Goal: Task Accomplishment & Management: Use online tool/utility

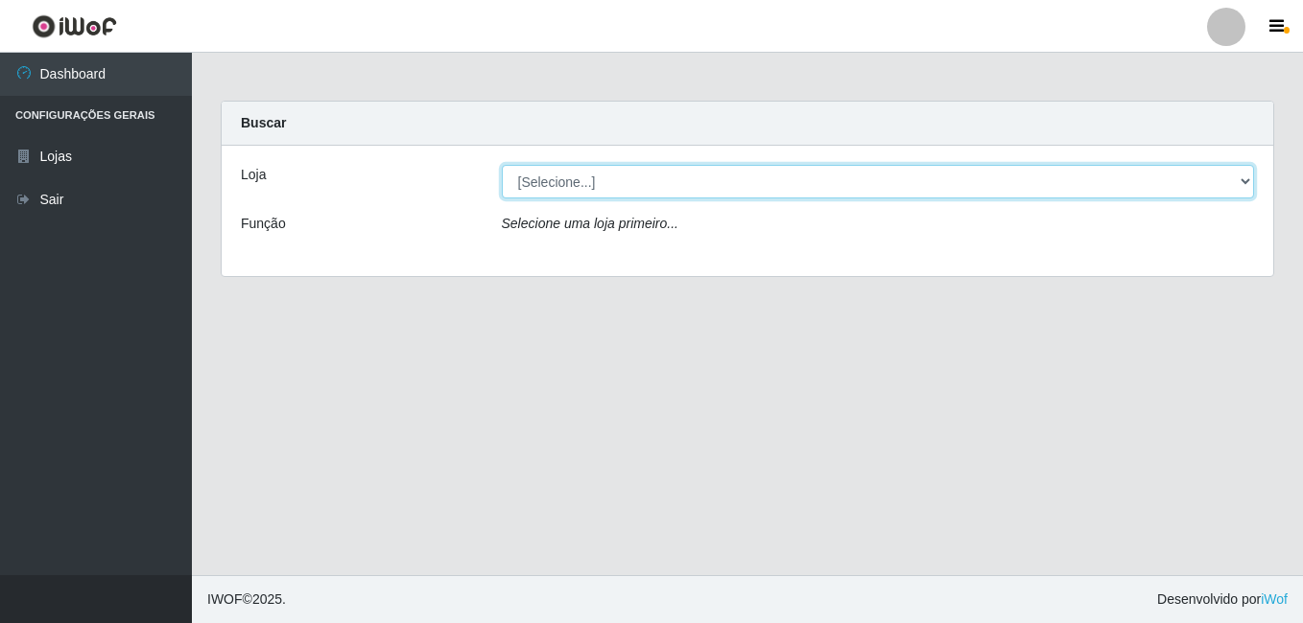
click at [614, 177] on select "[Selecione...] Bemais Supermercados - B9 Bessa" at bounding box center [878, 182] width 753 height 34
select select "410"
click at [502, 165] on select "[Selecione...] Bemais Supermercados - B9 Bessa" at bounding box center [878, 182] width 753 height 34
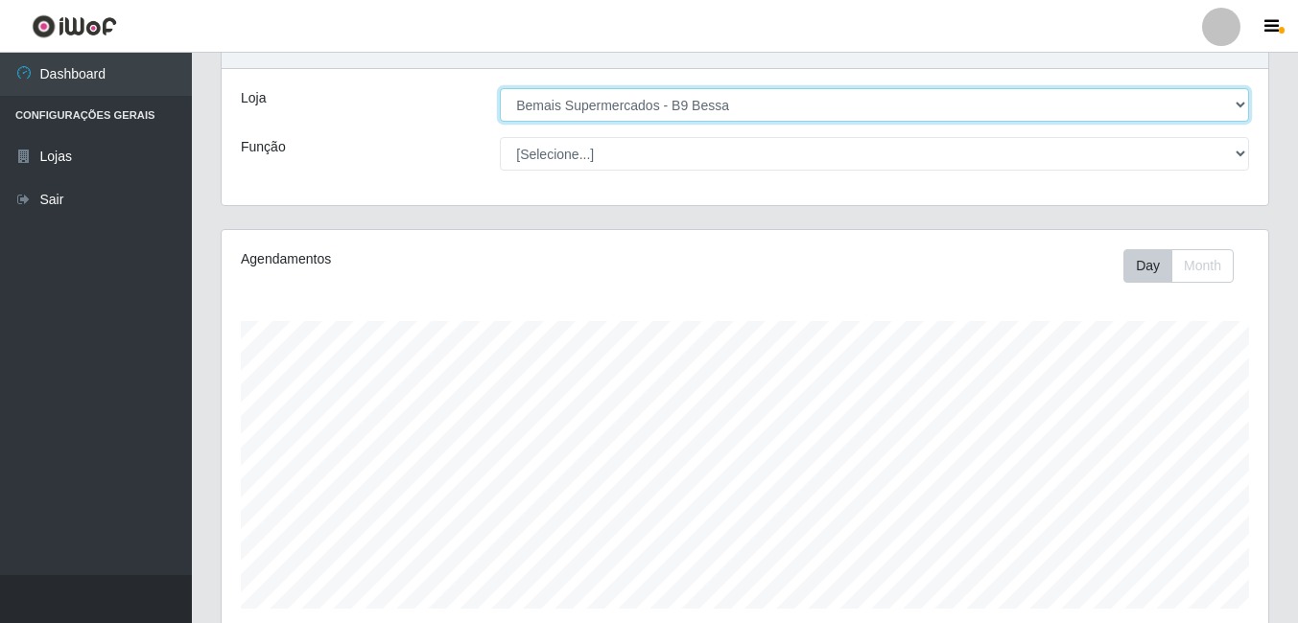
scroll to position [309, 0]
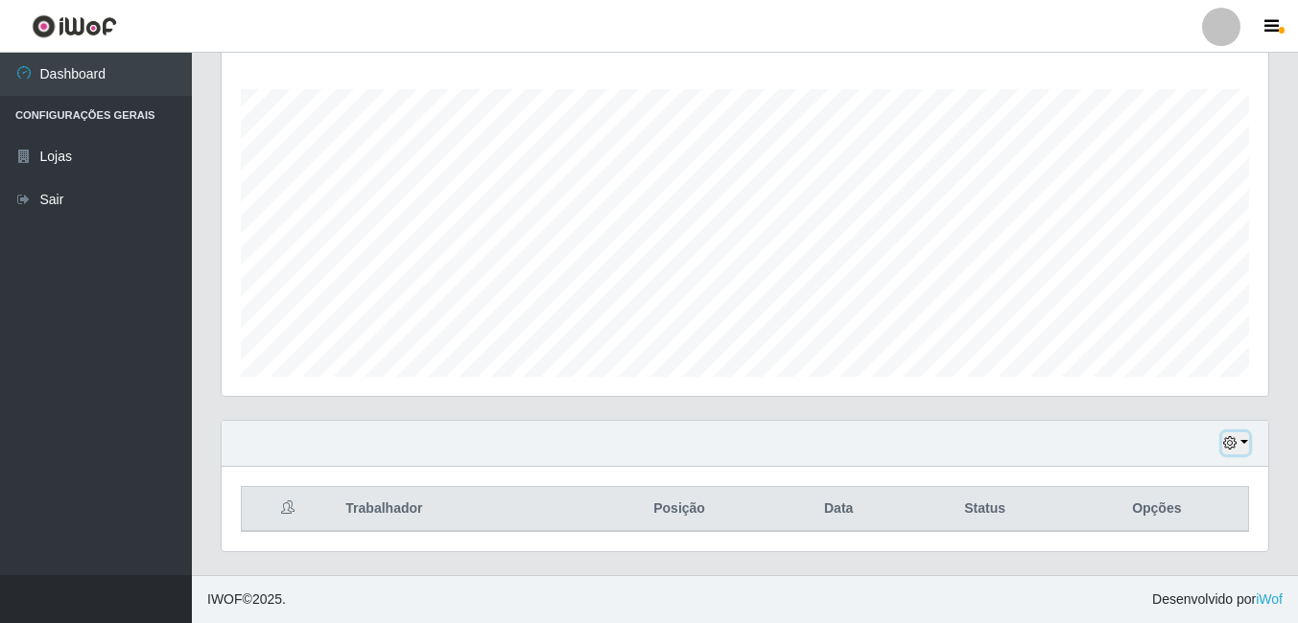
click at [1241, 439] on button "button" at bounding box center [1235, 444] width 27 height 22
click at [1234, 447] on icon "button" at bounding box center [1229, 442] width 13 height 13
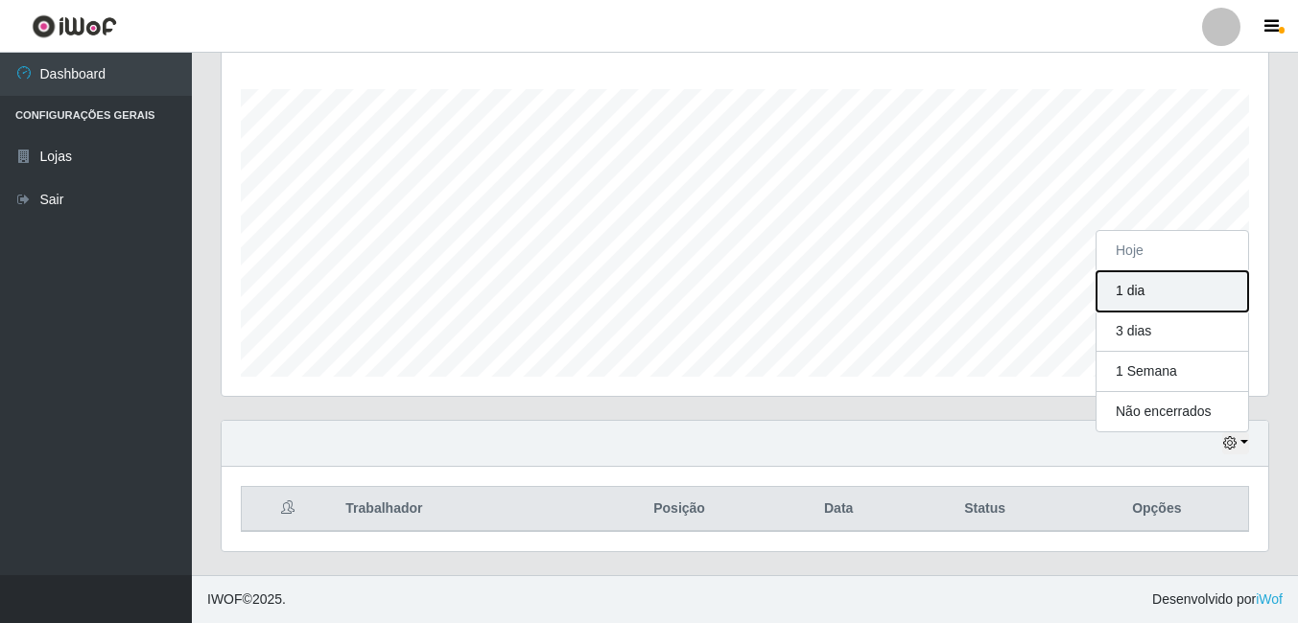
click at [1135, 295] on button "1 dia" at bounding box center [1172, 291] width 152 height 40
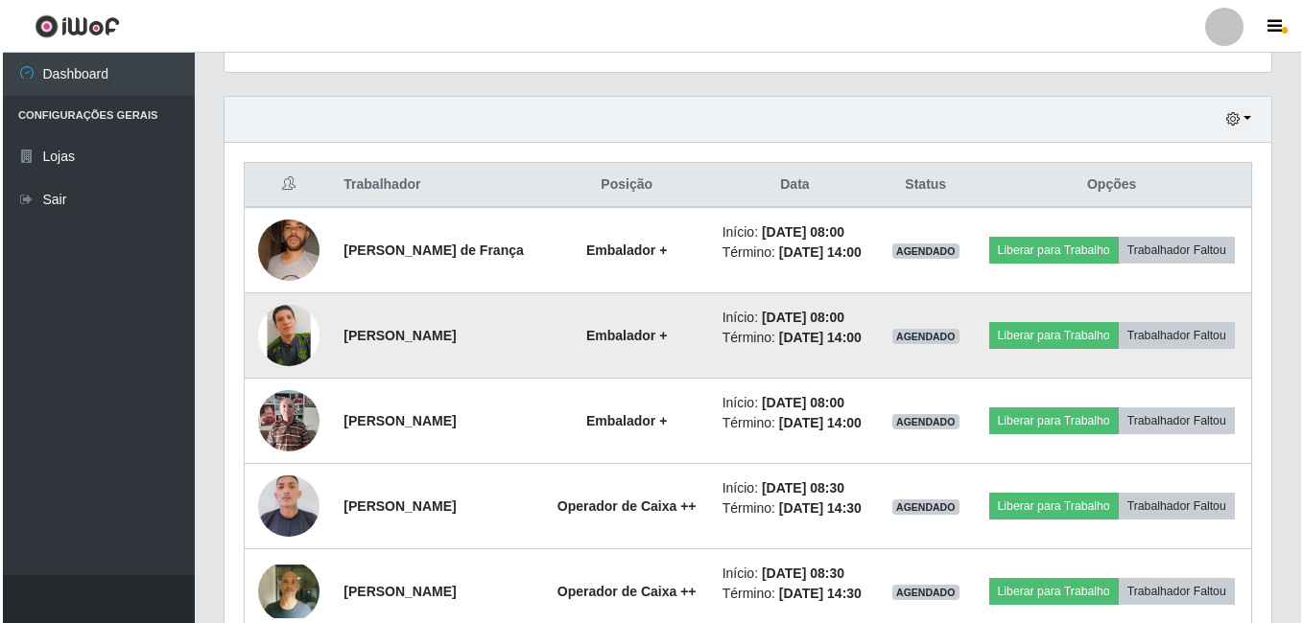
scroll to position [597, 0]
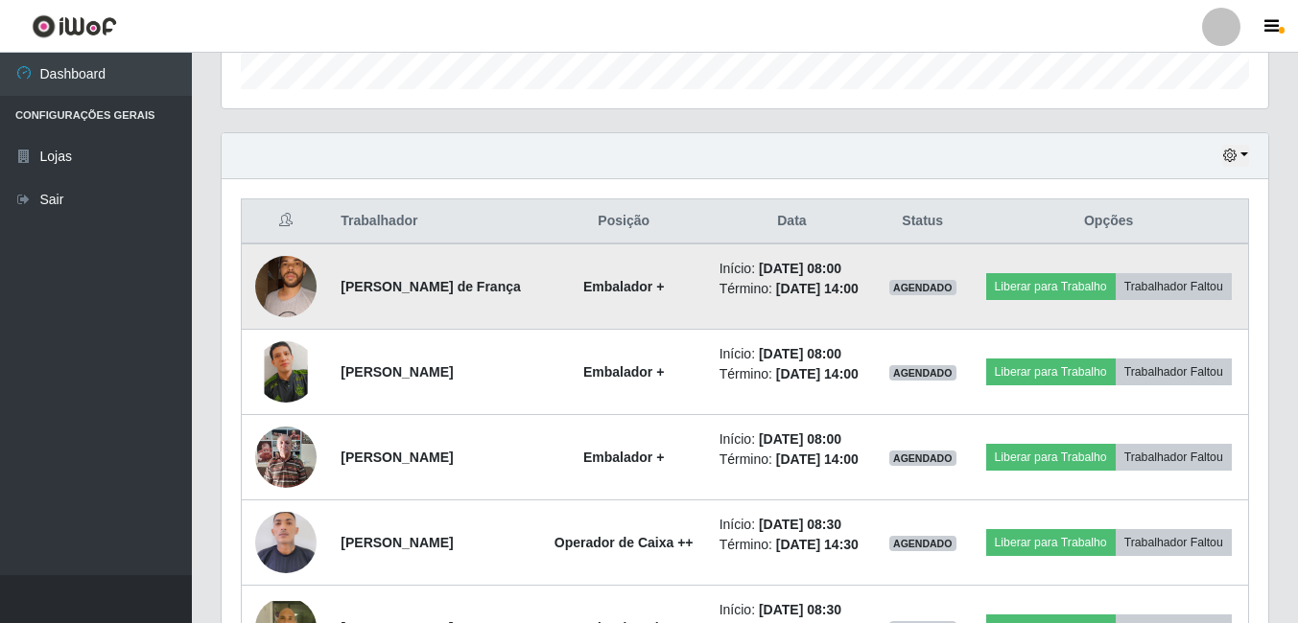
click at [305, 279] on img at bounding box center [285, 287] width 61 height 82
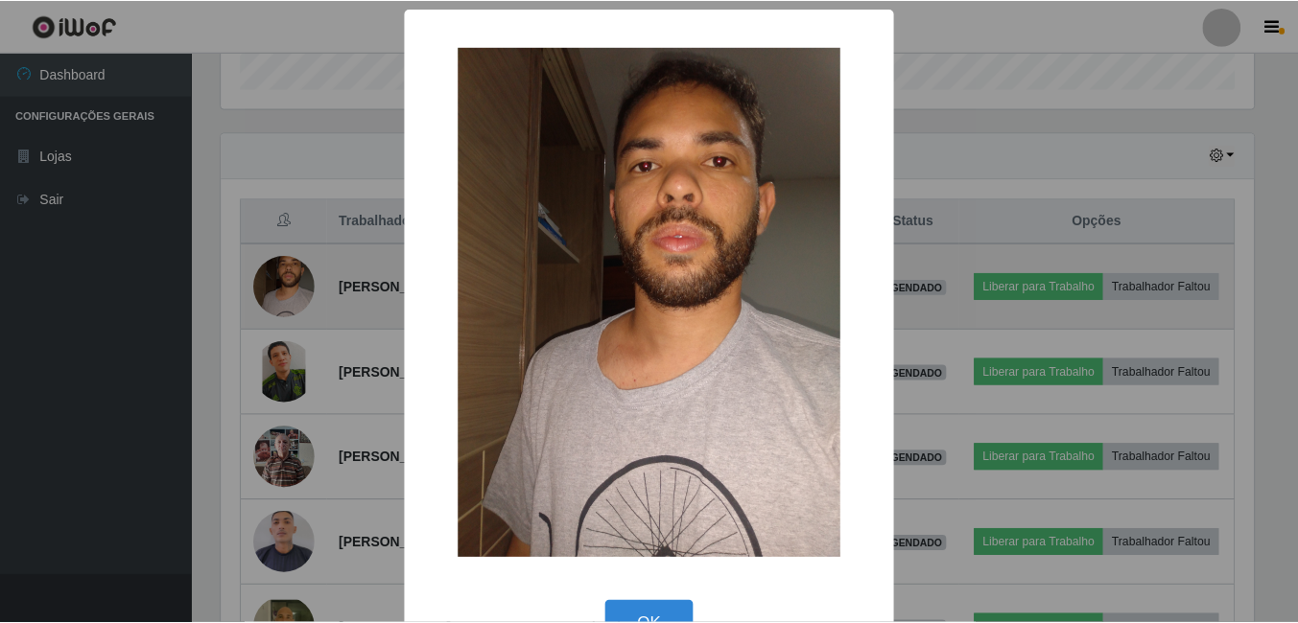
scroll to position [398, 1037]
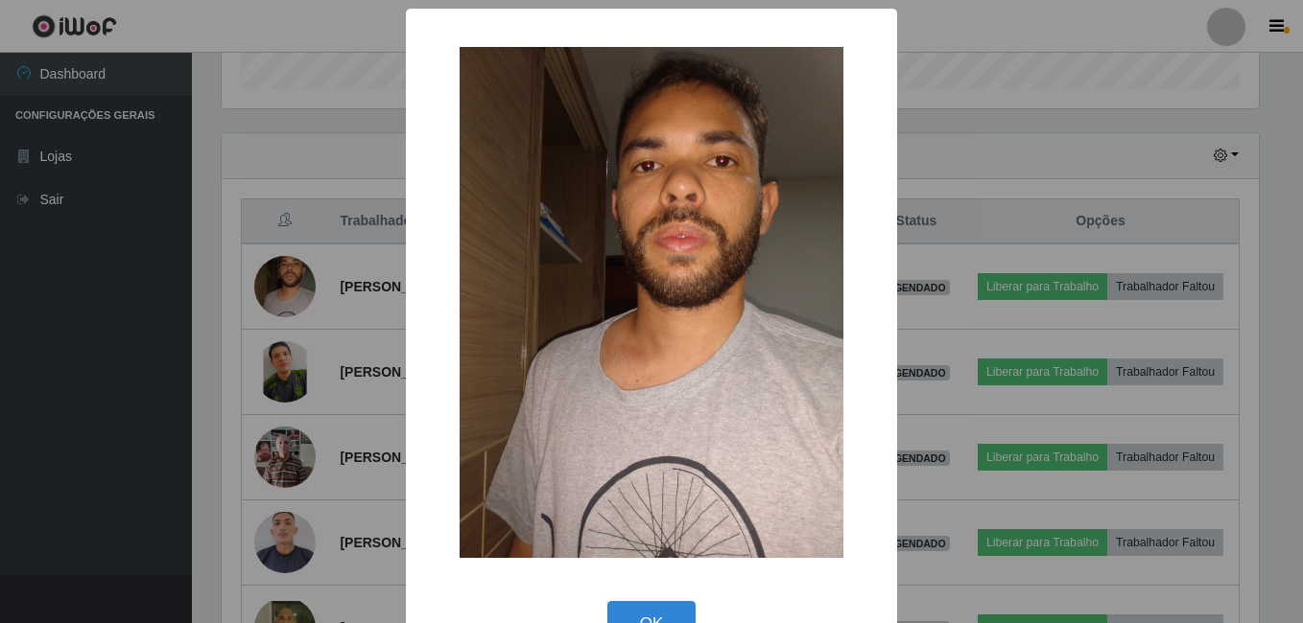
click at [1009, 228] on div "× OK Cancel" at bounding box center [651, 311] width 1303 height 623
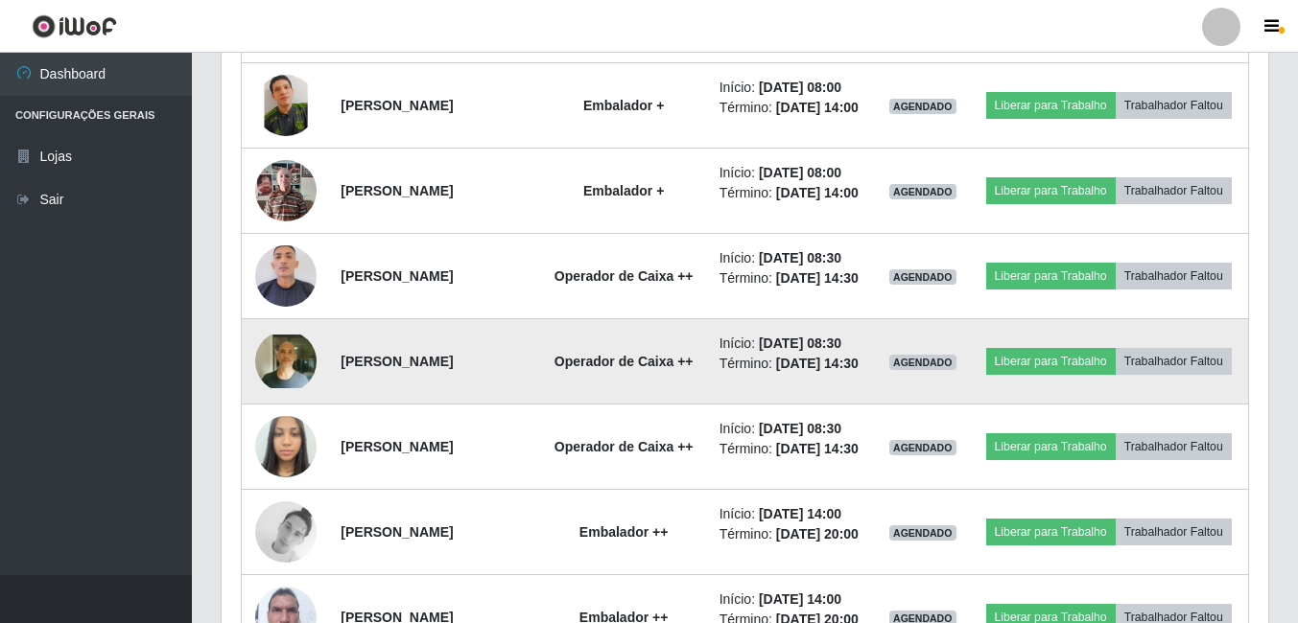
scroll to position [884, 0]
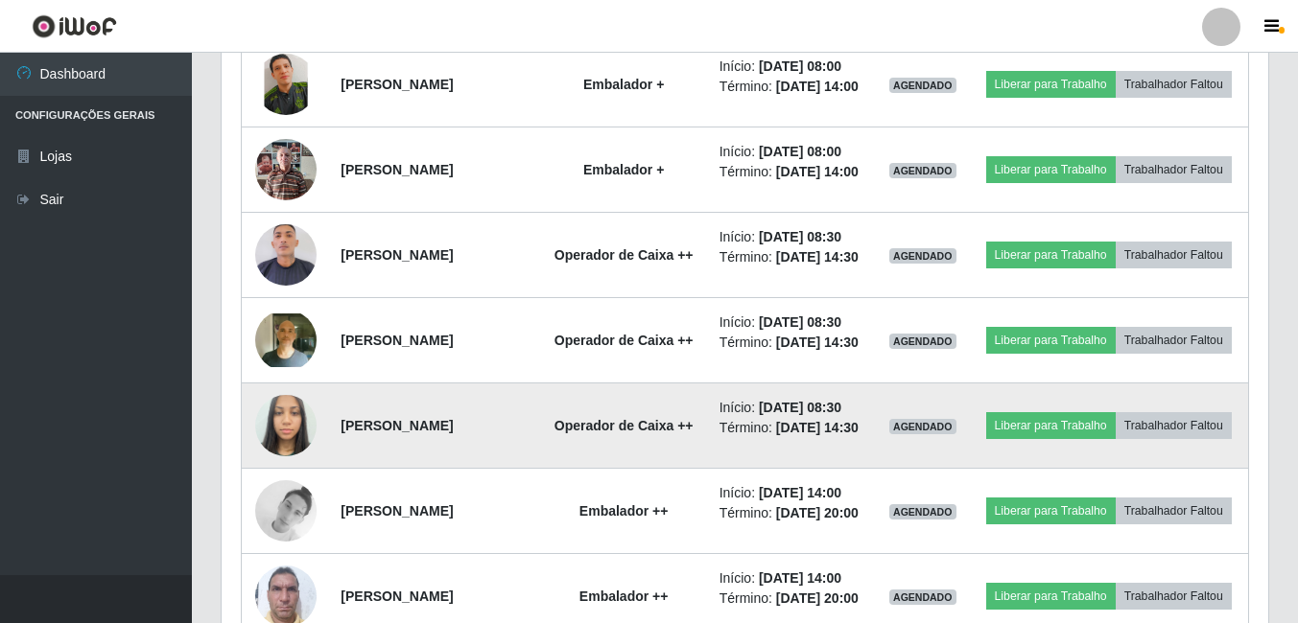
click at [272, 466] on img at bounding box center [285, 426] width 61 height 82
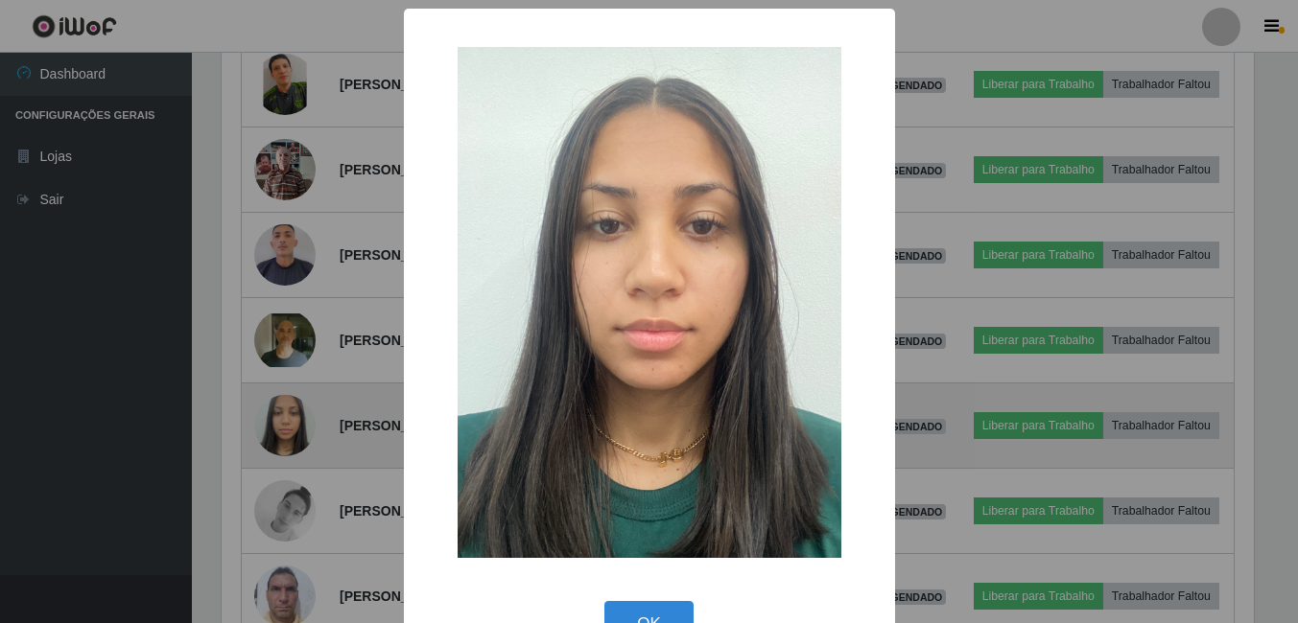
scroll to position [398, 1037]
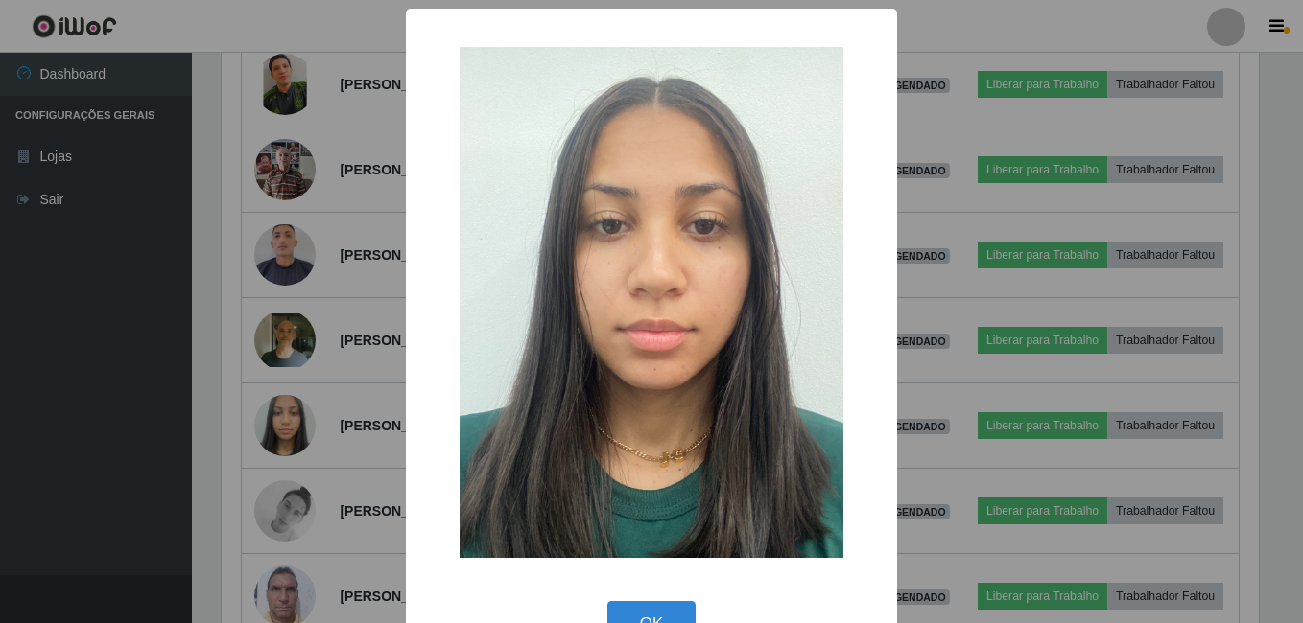
click at [230, 229] on div "× OK Cancel" at bounding box center [651, 311] width 1303 height 623
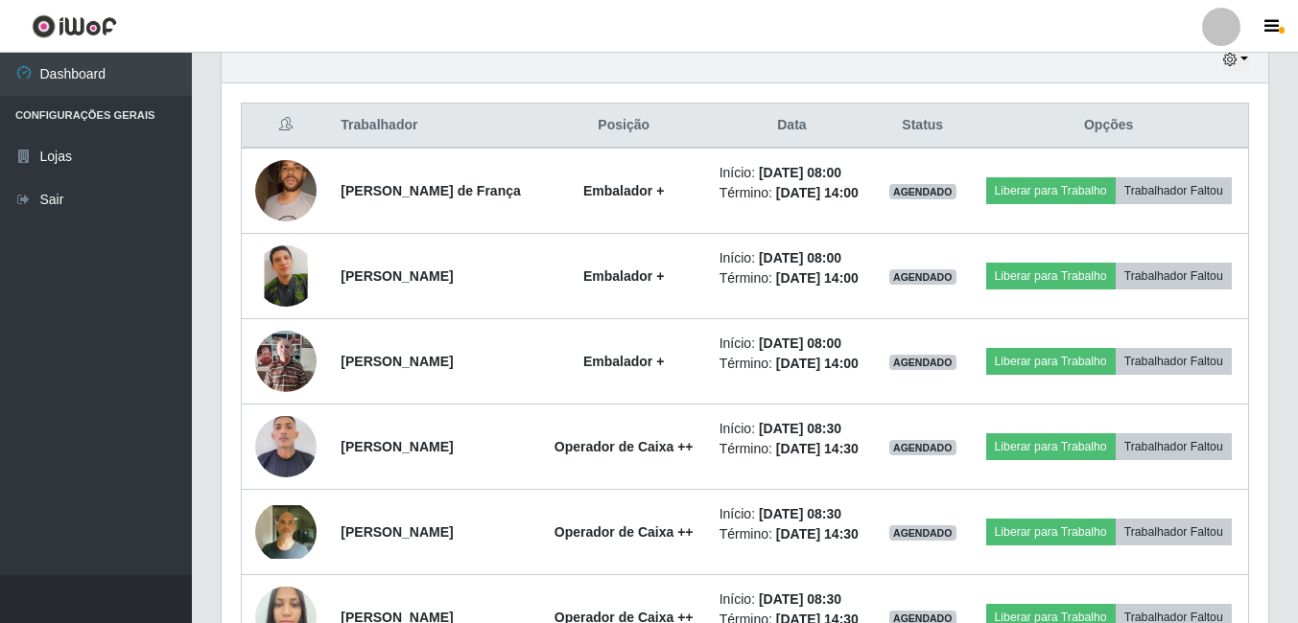
scroll to position [501, 0]
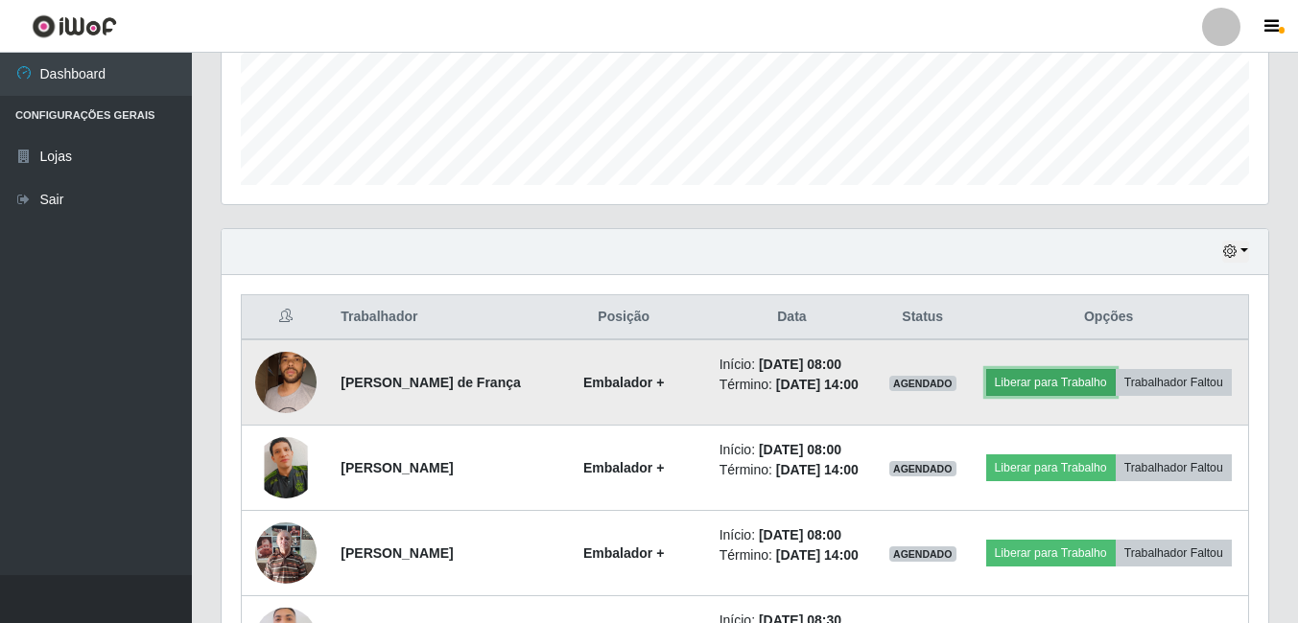
click at [1116, 369] on button "Liberar para Trabalho" at bounding box center [1050, 382] width 129 height 27
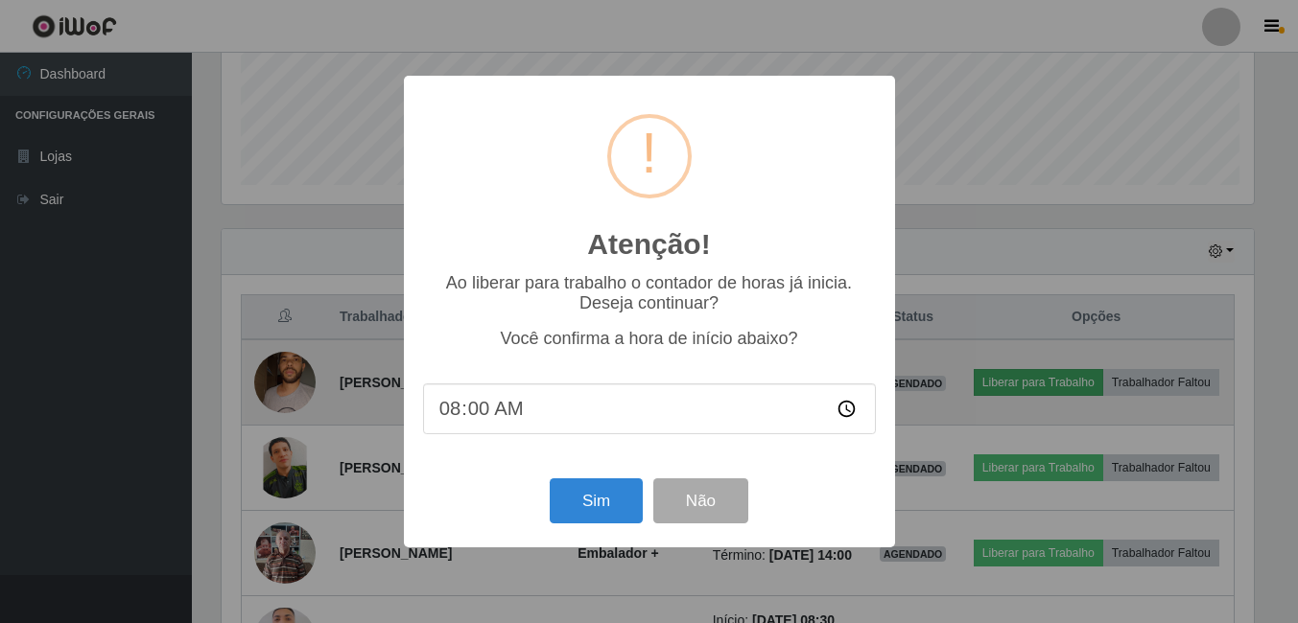
scroll to position [398, 1037]
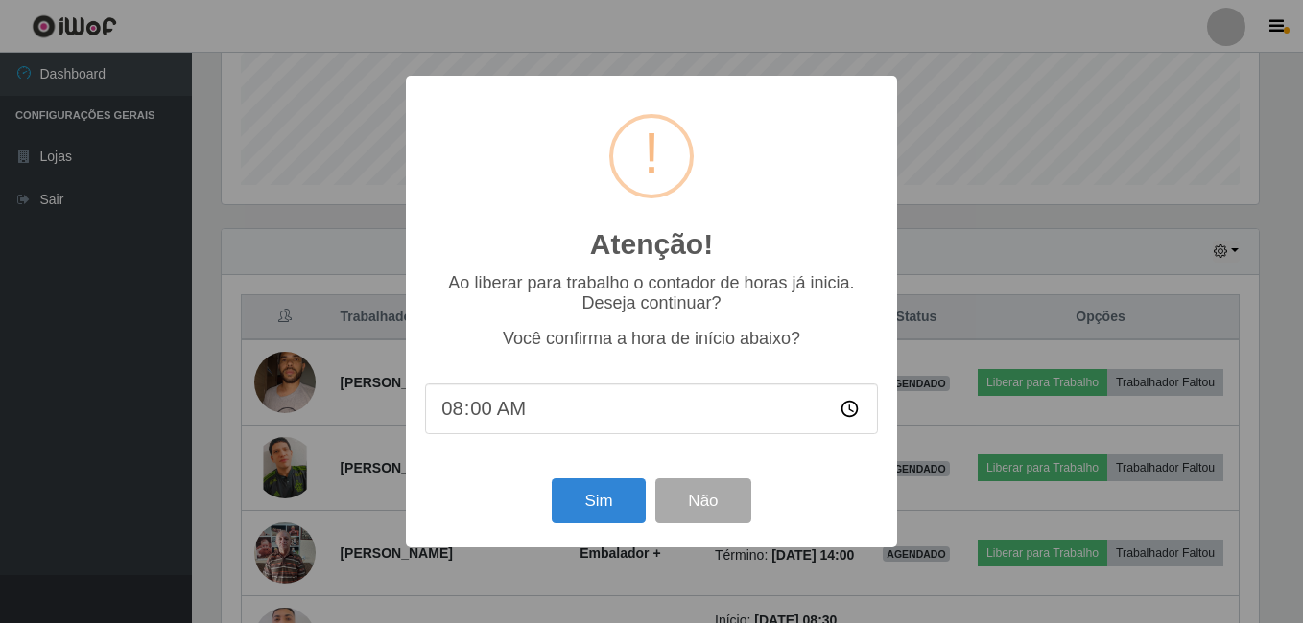
click at [949, 321] on div "Atenção! × Ao liberar para trabalho o contador de horas já inicia. Deseja conti…" at bounding box center [651, 311] width 1303 height 623
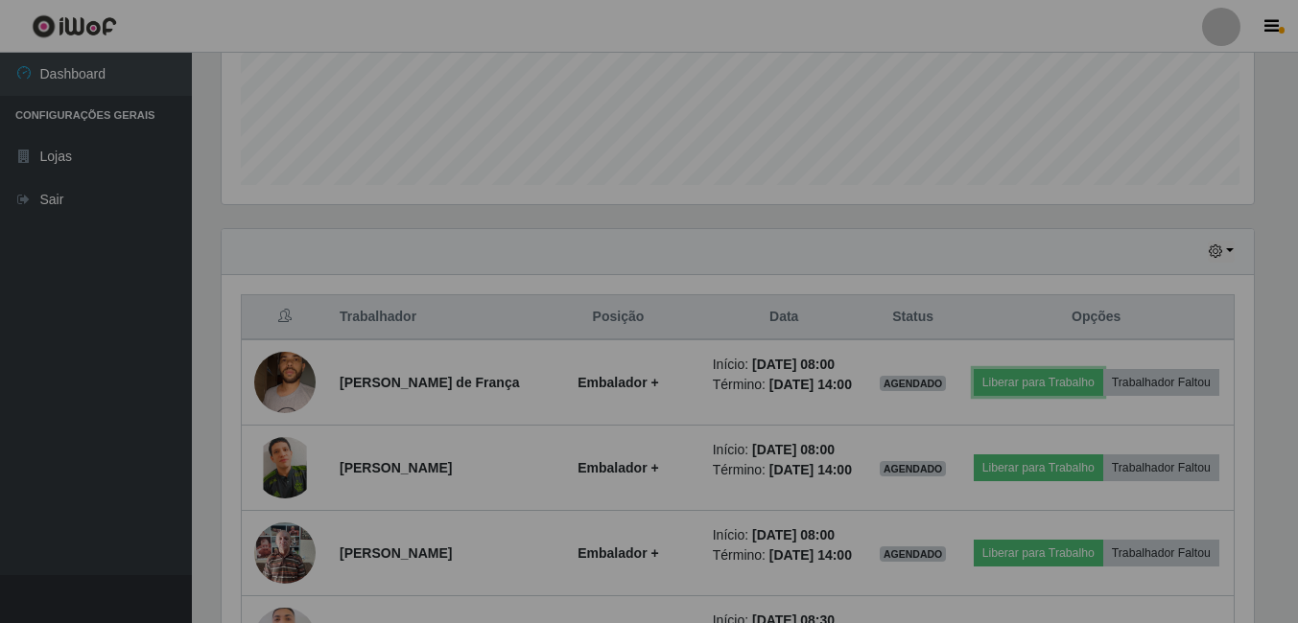
scroll to position [398, 1046]
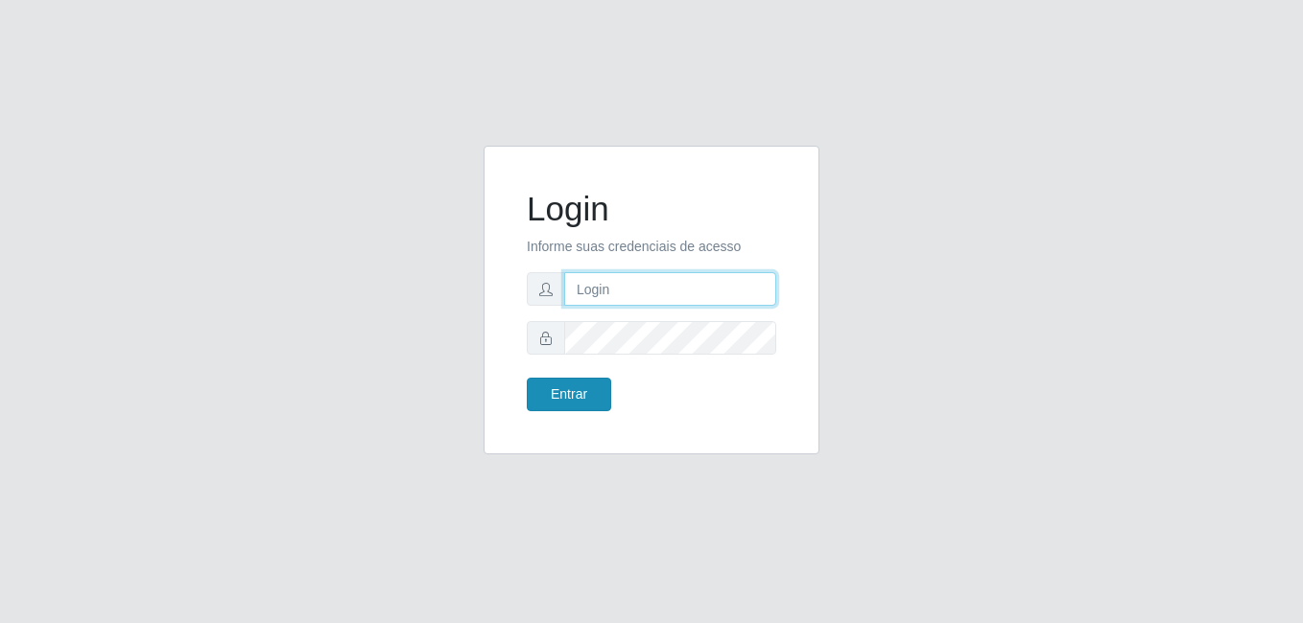
type input "Yohanna@bessa"
click at [597, 394] on button "Entrar" at bounding box center [569, 395] width 84 height 34
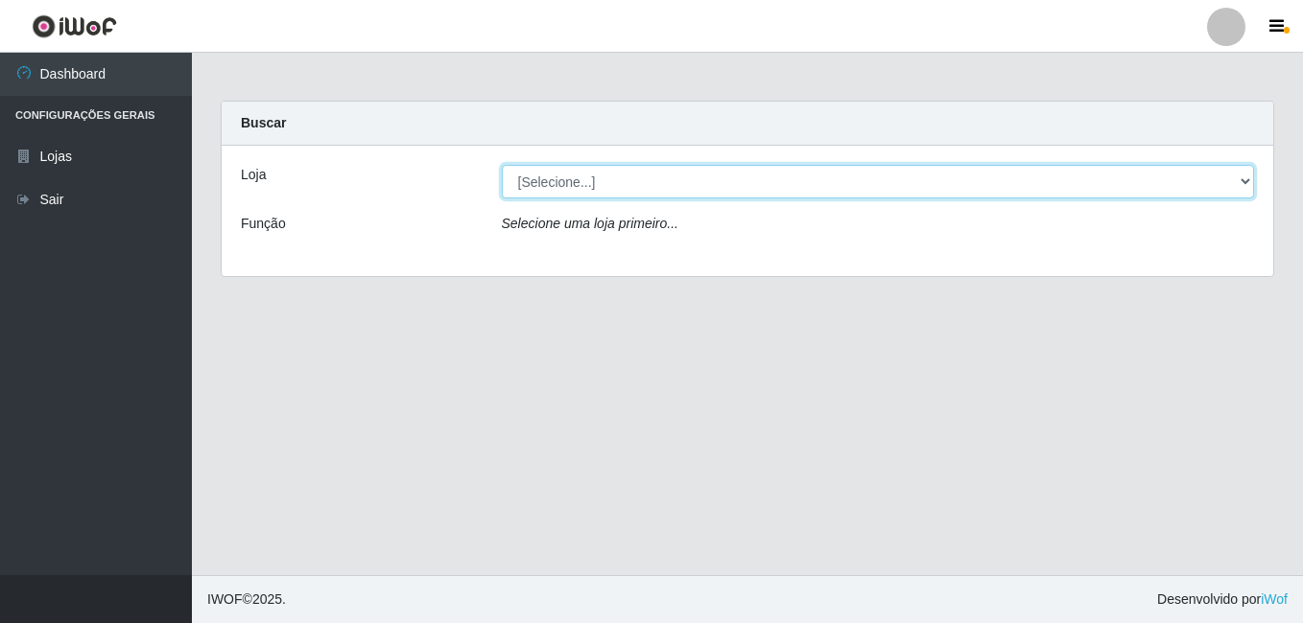
click at [1243, 177] on select "[Selecione...] Bemais Supermercados - B9 Bessa" at bounding box center [878, 182] width 753 height 34
select select "410"
click at [502, 165] on select "[Selecione...] Bemais Supermercados - B9 Bessa" at bounding box center [878, 182] width 753 height 34
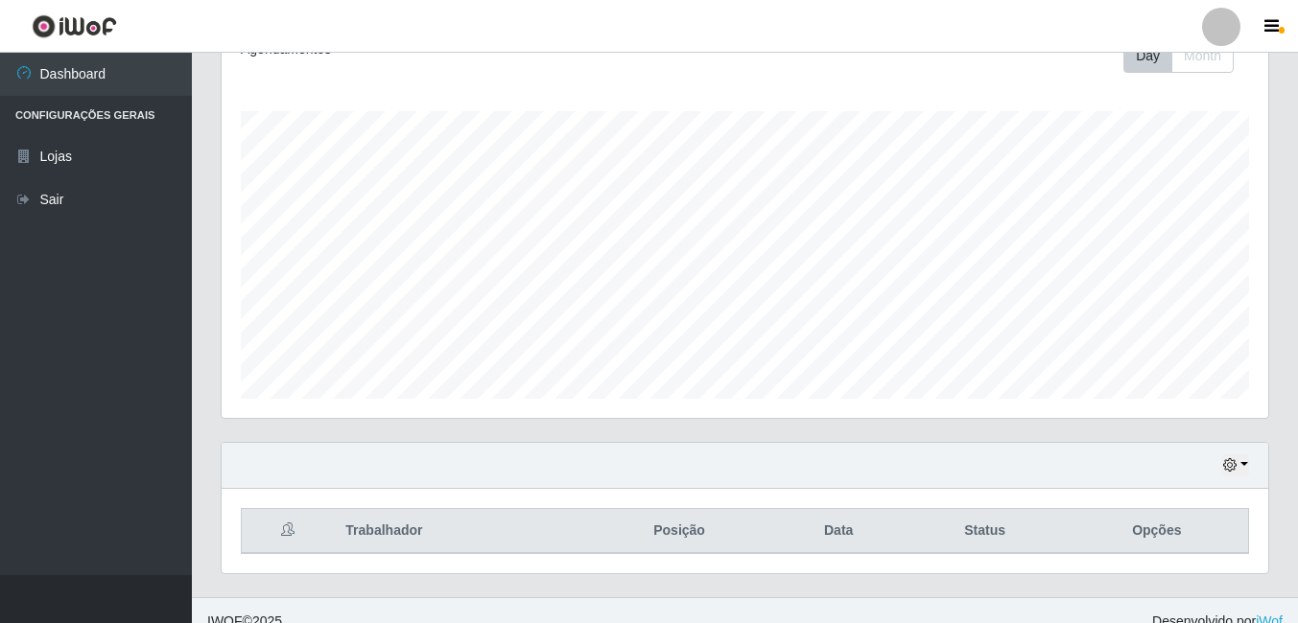
scroll to position [309, 0]
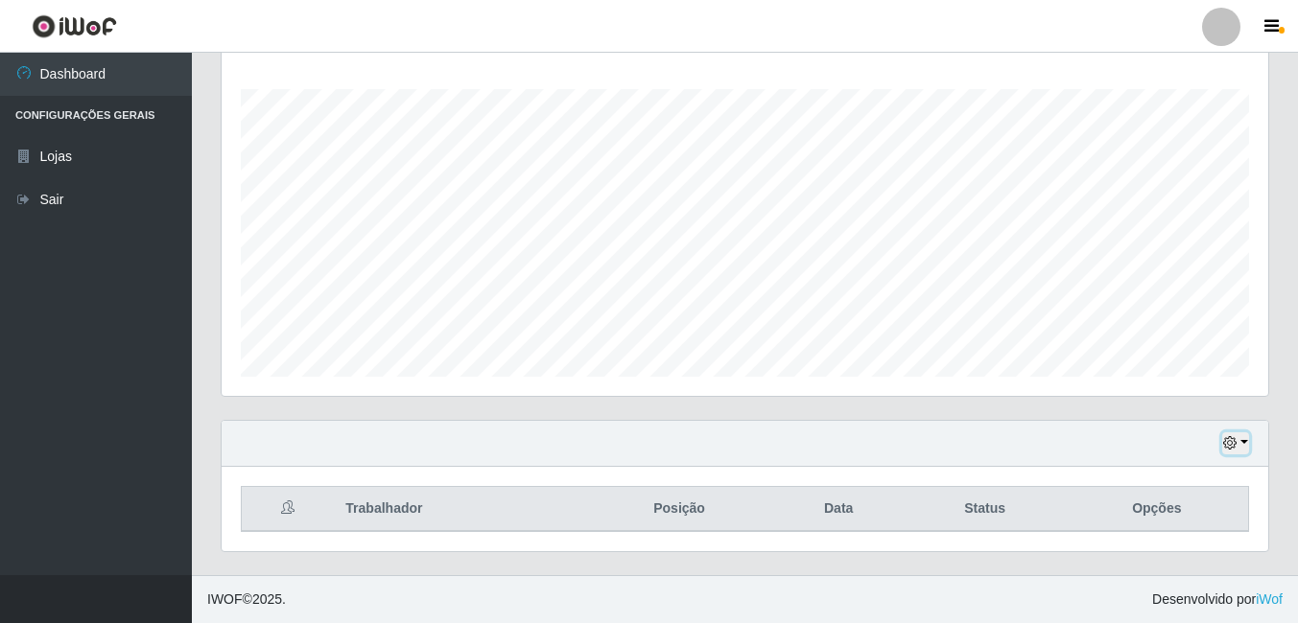
click at [1241, 443] on button "button" at bounding box center [1235, 444] width 27 height 22
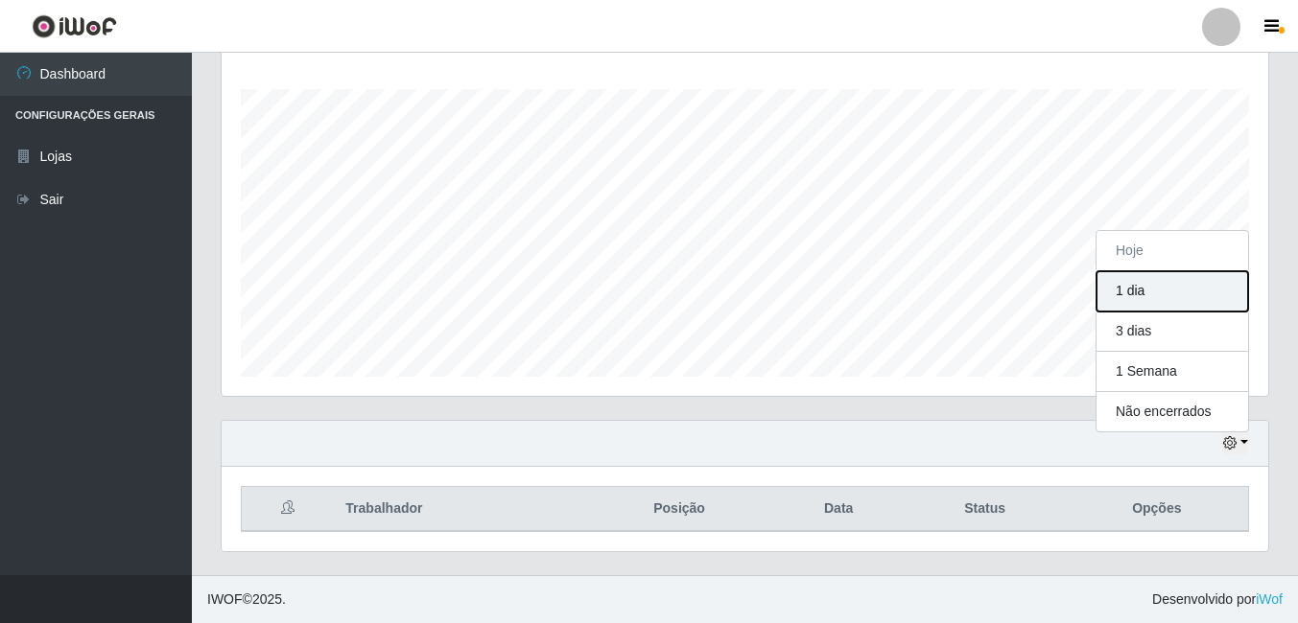
click at [1128, 289] on button "1 dia" at bounding box center [1172, 291] width 152 height 40
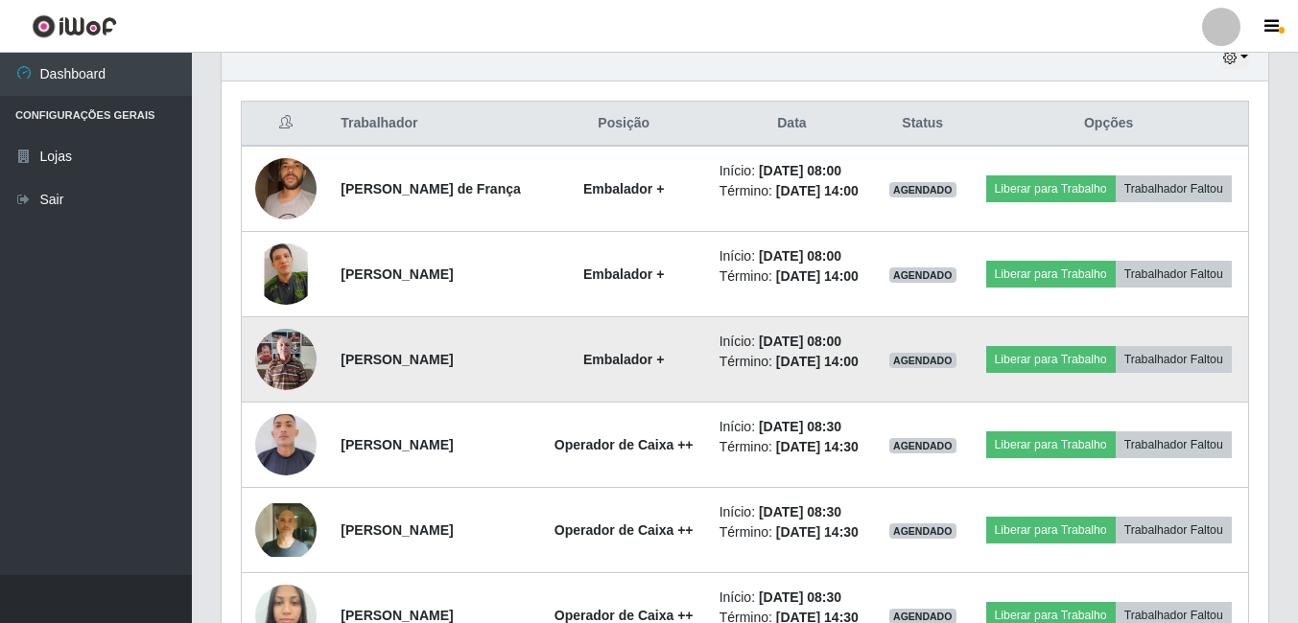
scroll to position [693, 0]
